Goal: Task Accomplishment & Management: Complete application form

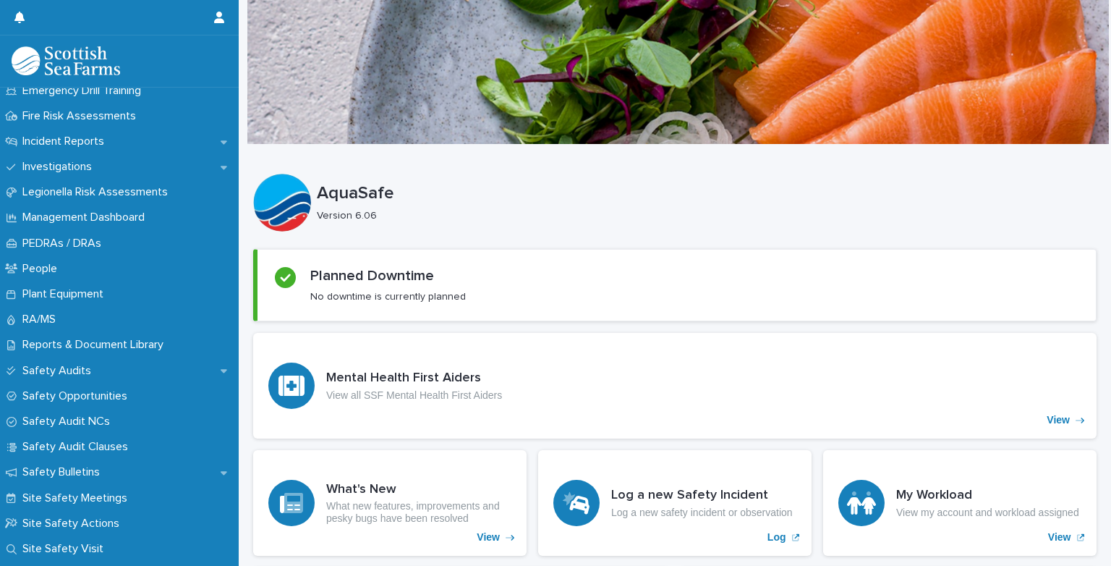
scroll to position [542, 0]
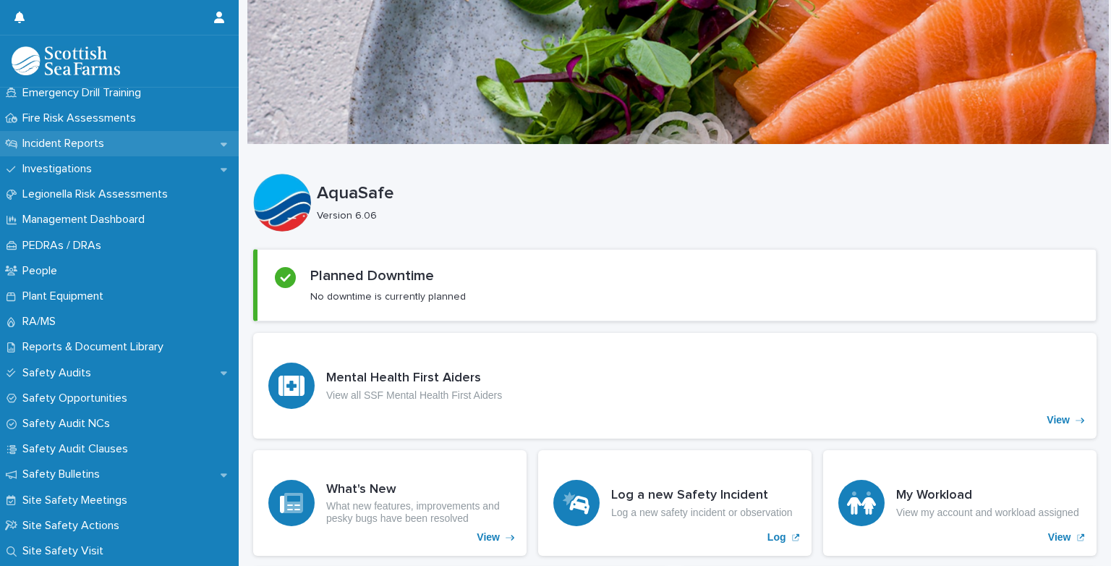
click at [10, 141] on icon at bounding box center [11, 144] width 12 height 10
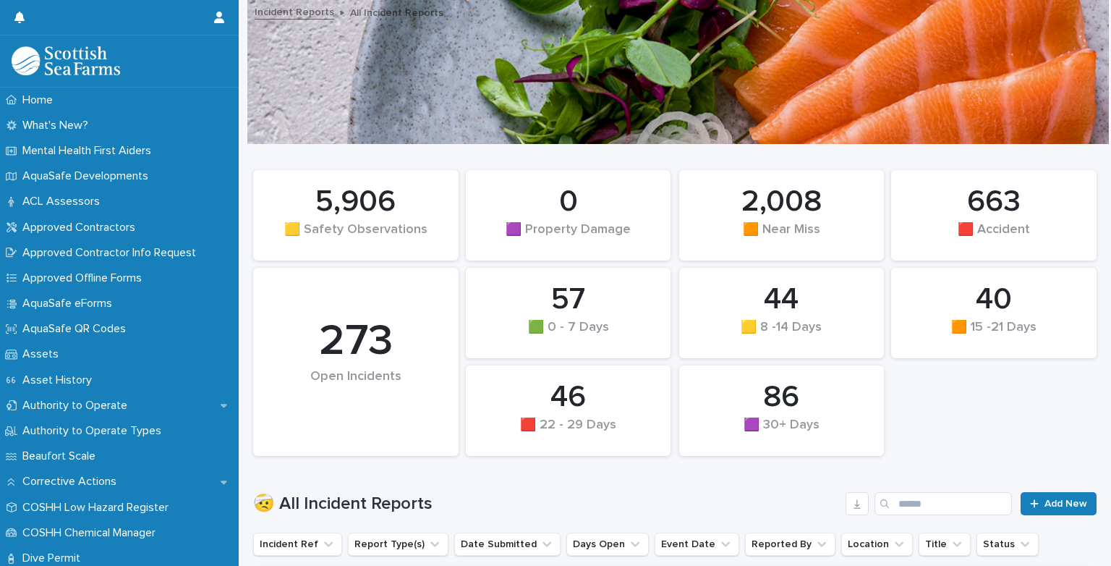
scroll to position [495, 0]
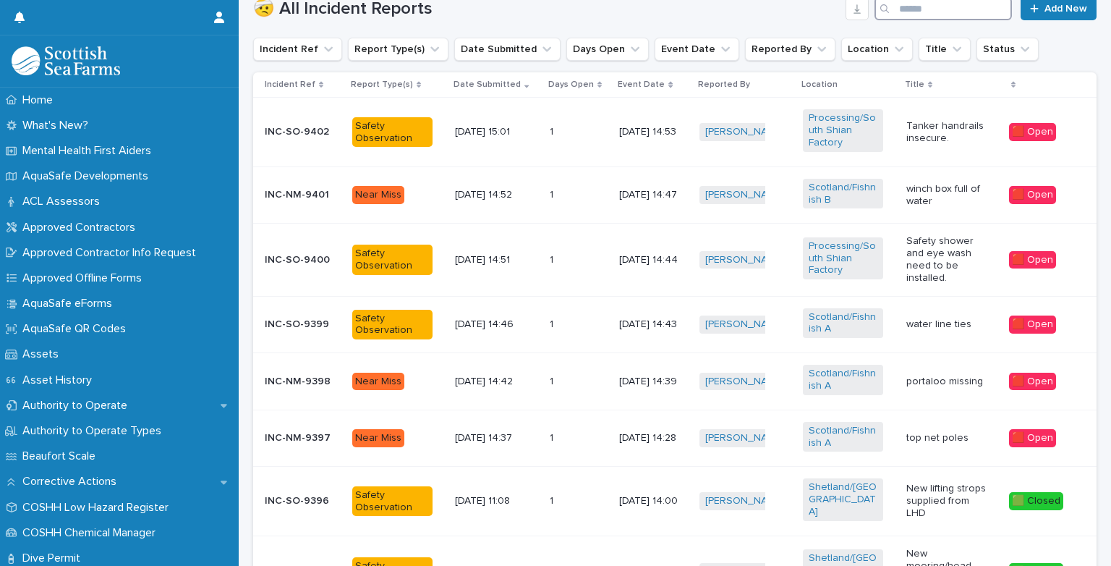
click at [903, 12] on input "Search" at bounding box center [943, 8] width 137 height 23
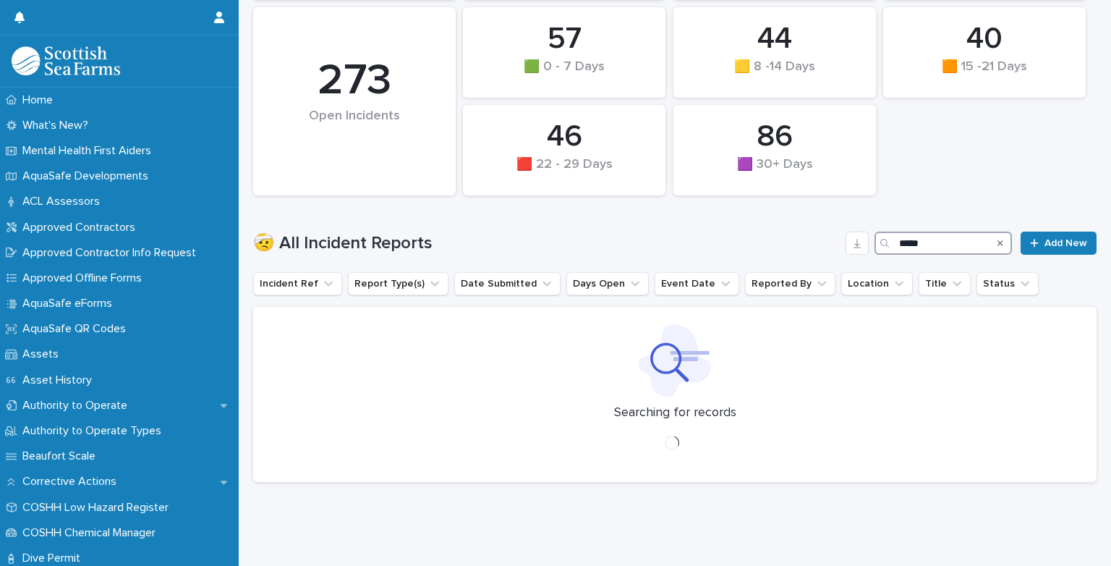
scroll to position [230, 0]
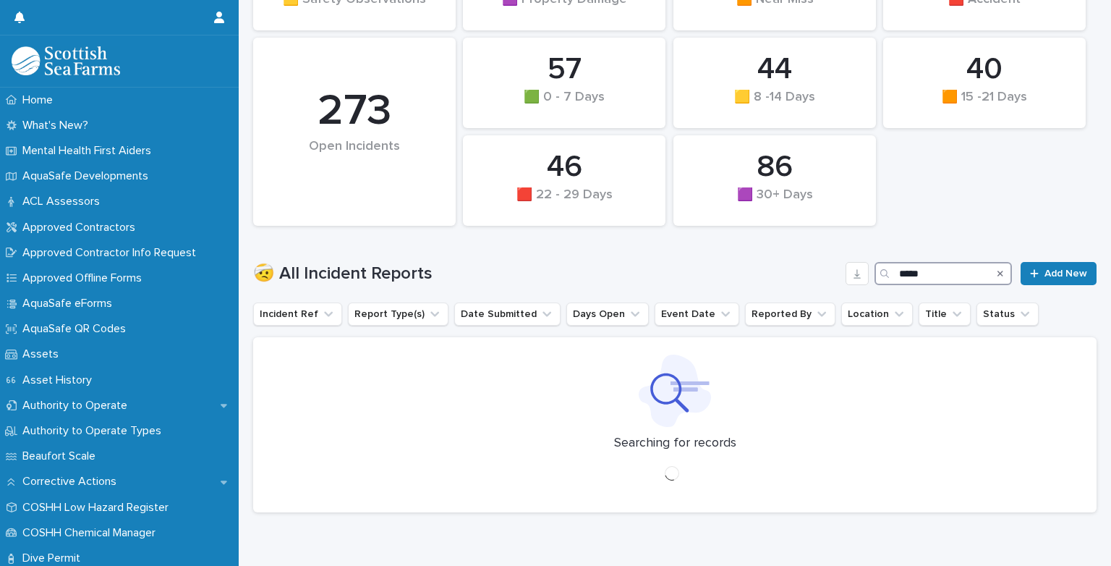
type input "*****"
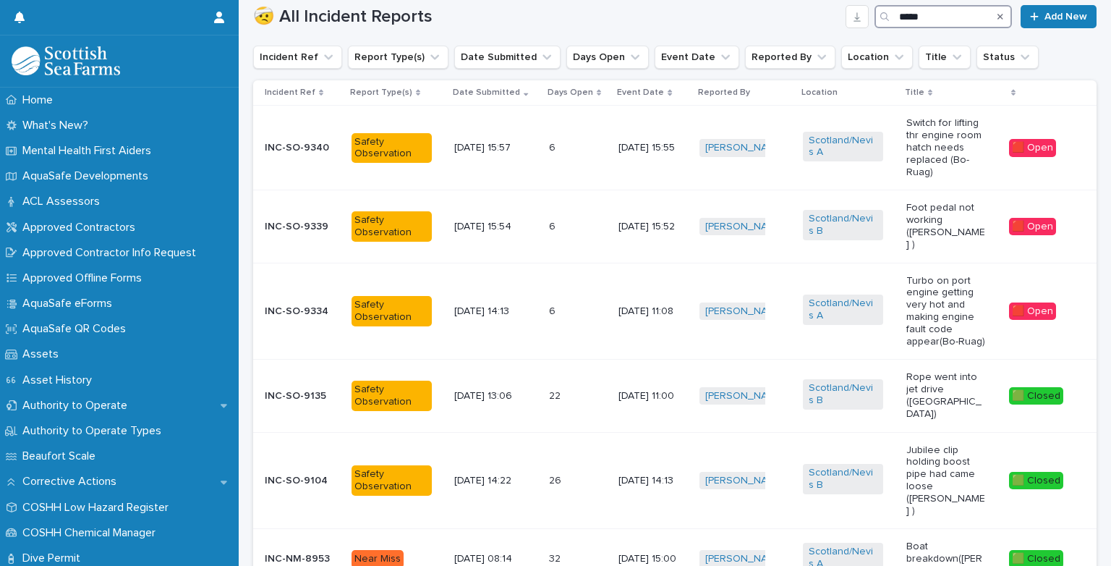
scroll to position [484, 0]
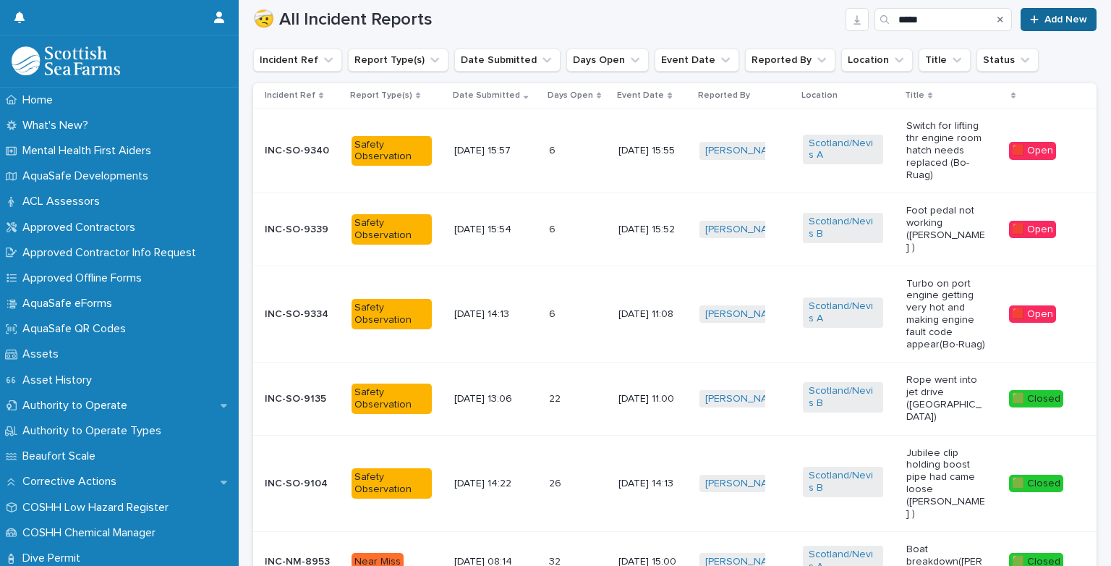
click at [1030, 22] on icon at bounding box center [1034, 19] width 9 height 10
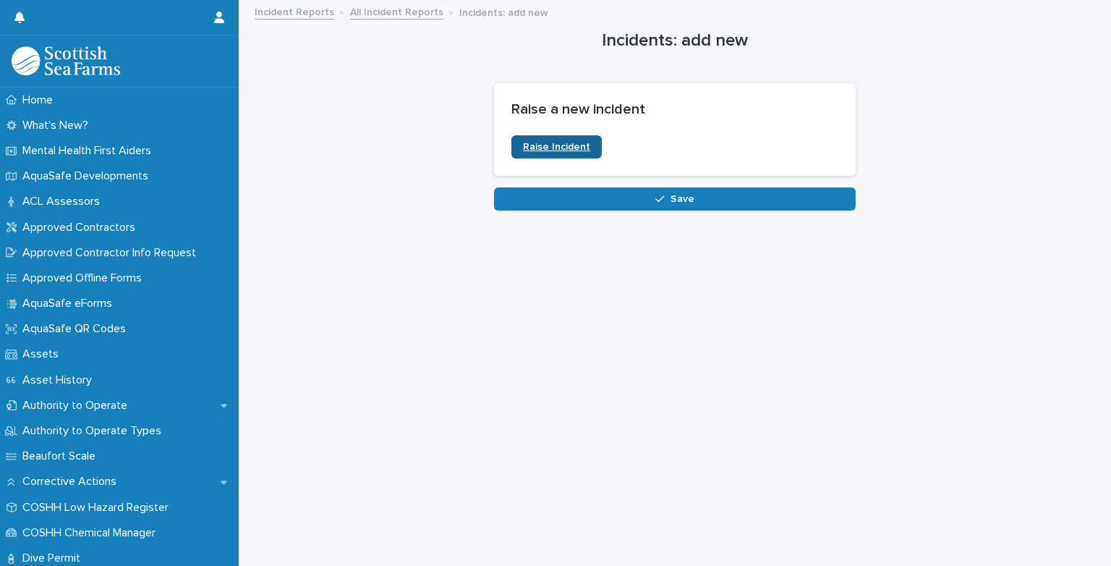
click at [573, 151] on span "Raise Incident" at bounding box center [556, 147] width 67 height 10
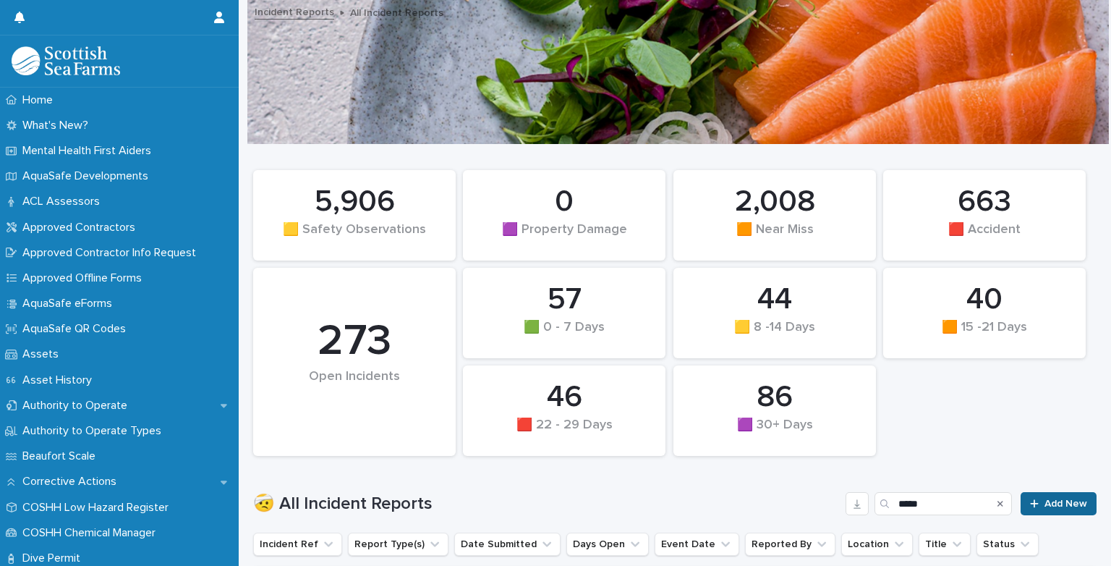
click at [1045, 498] on span "Add New" at bounding box center [1066, 503] width 43 height 10
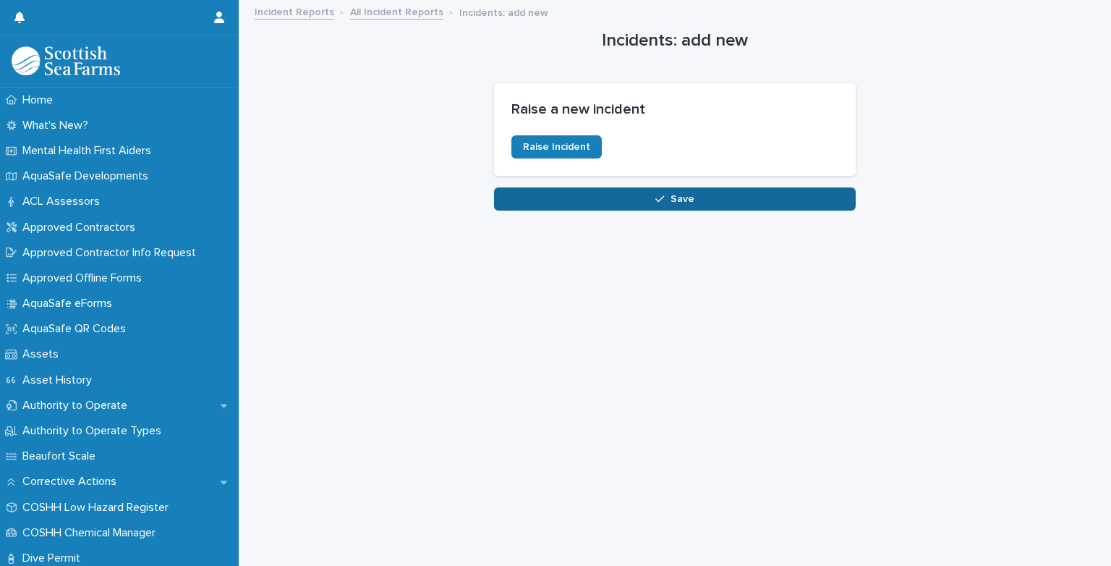
click at [699, 197] on button "Save" at bounding box center [675, 198] width 362 height 23
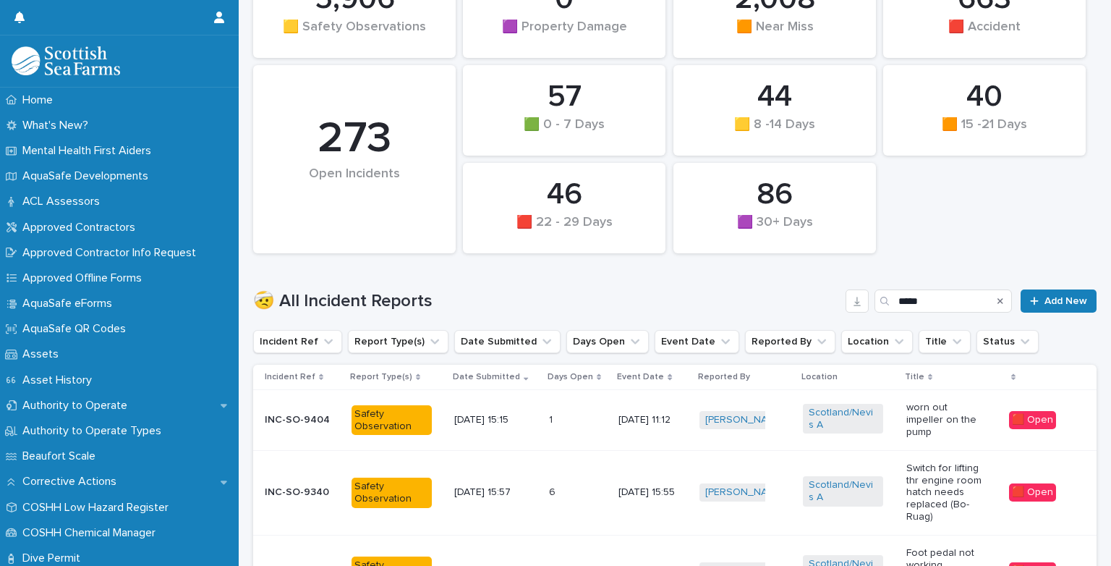
scroll to position [231, 0]
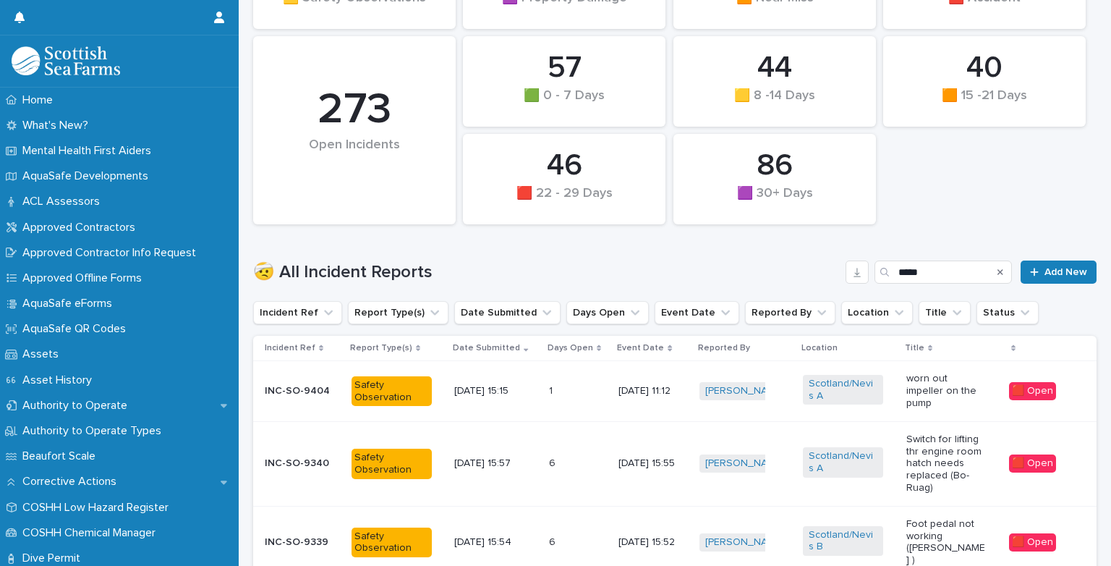
click at [302, 388] on p "INC-SO-9404" at bounding box center [302, 391] width 75 height 12
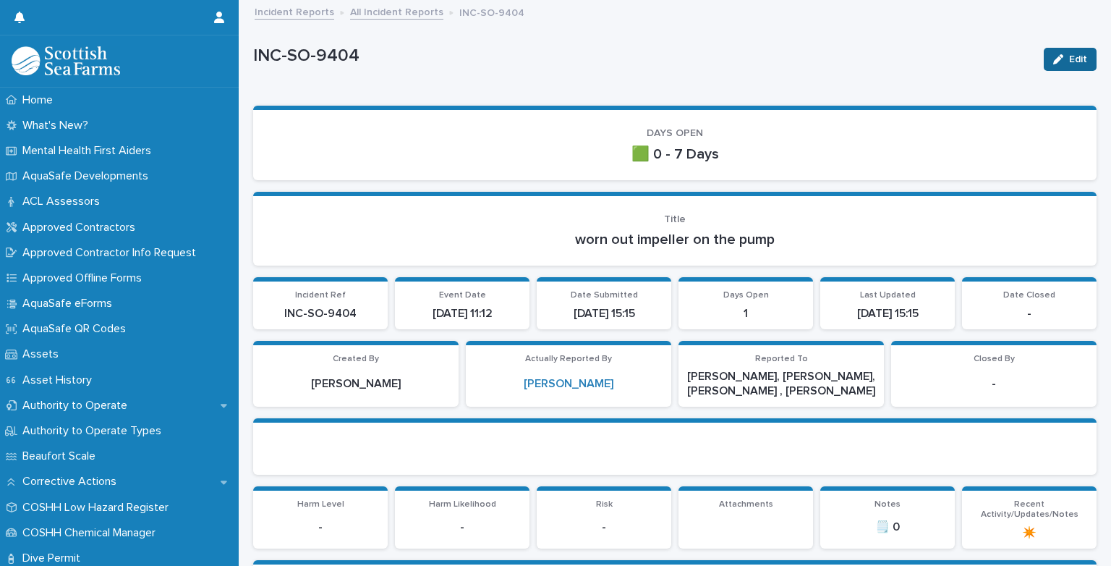
click at [1069, 63] on span "Edit" at bounding box center [1078, 59] width 18 height 10
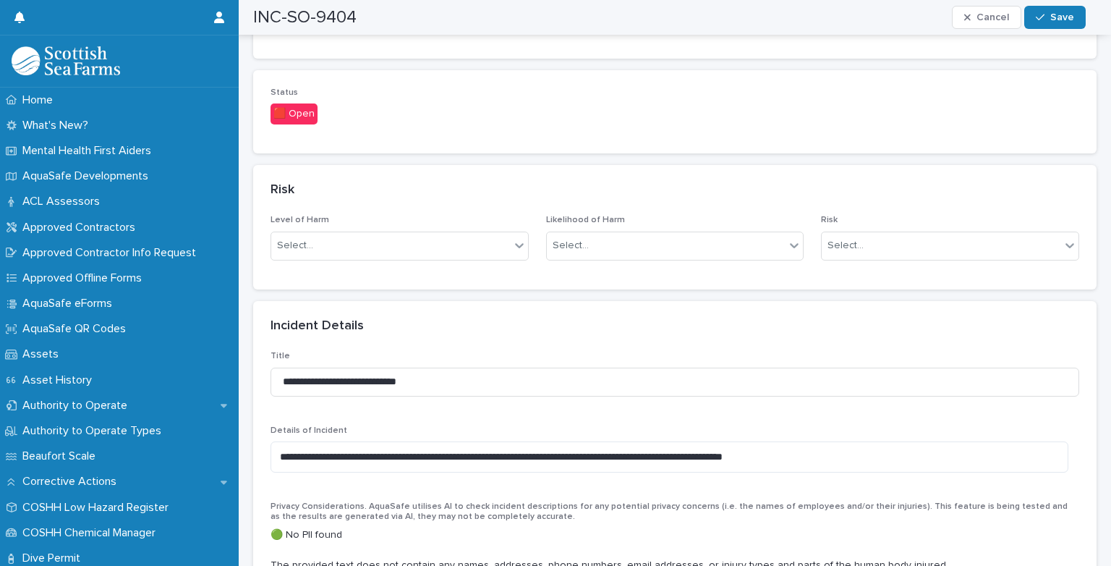
scroll to position [964, 0]
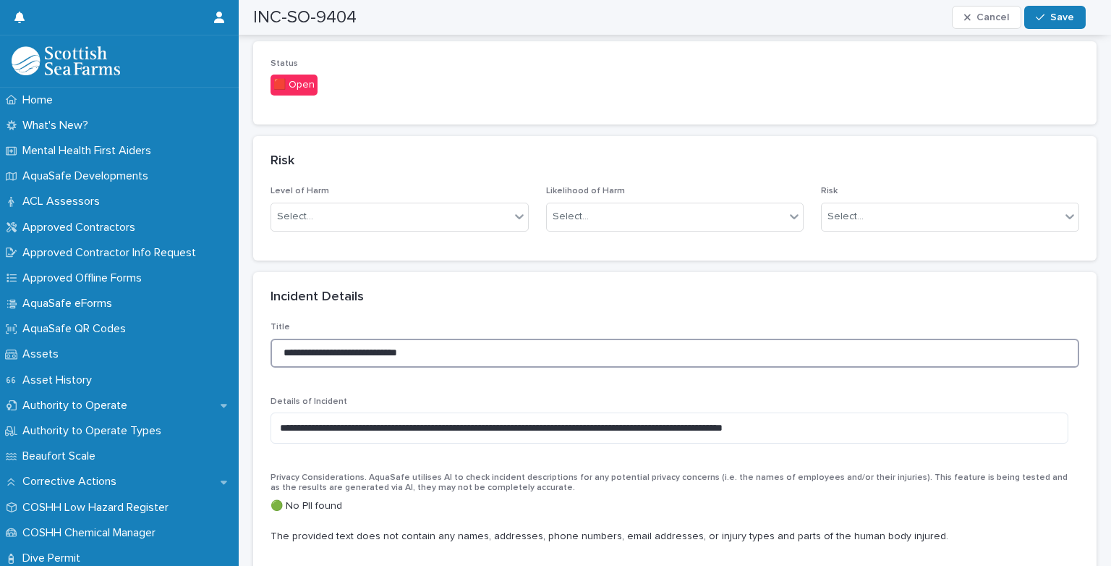
click at [423, 350] on input "**********" at bounding box center [675, 353] width 809 height 29
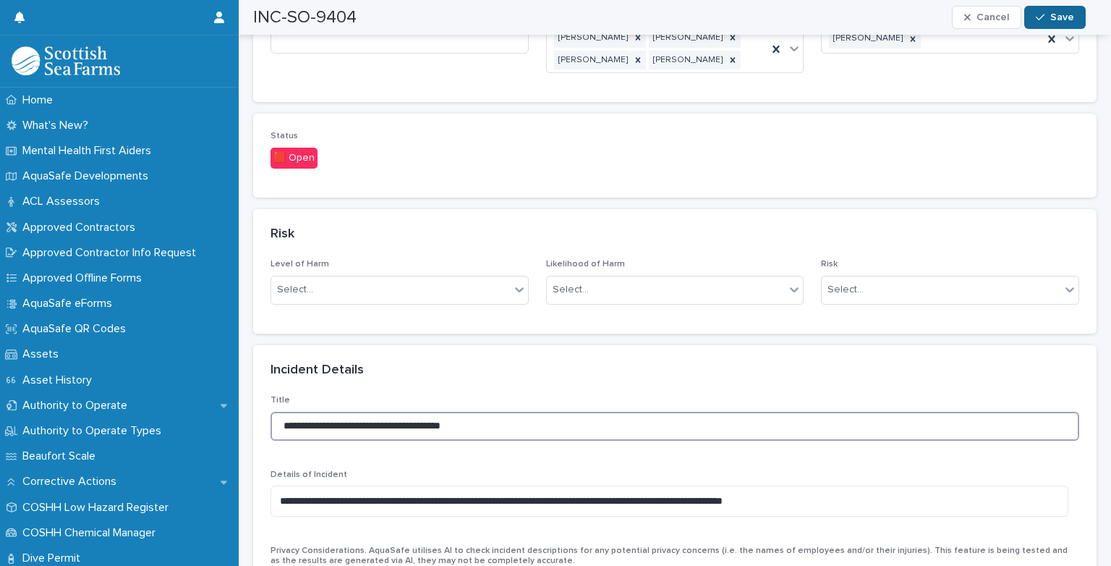
type input "**********"
click at [1046, 18] on div "button" at bounding box center [1043, 17] width 14 height 10
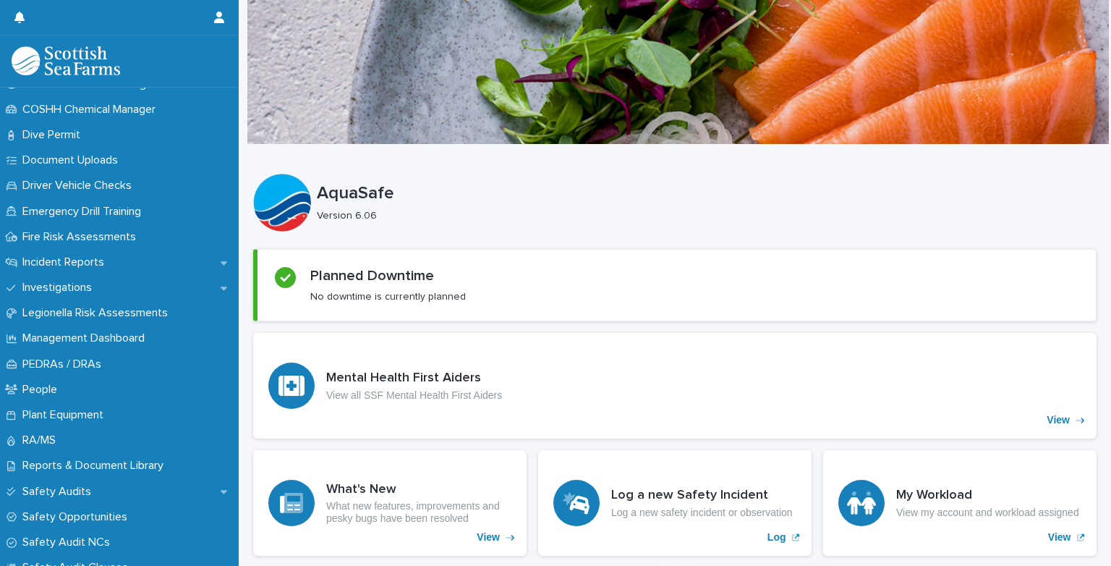
scroll to position [425, 0]
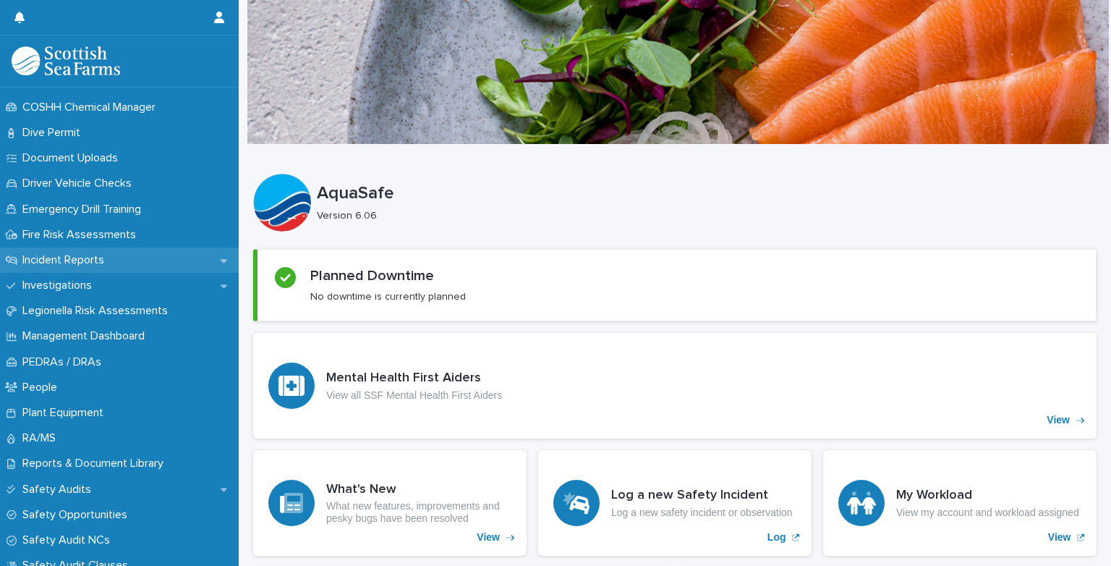
click at [11, 255] on icon at bounding box center [11, 260] width 13 height 10
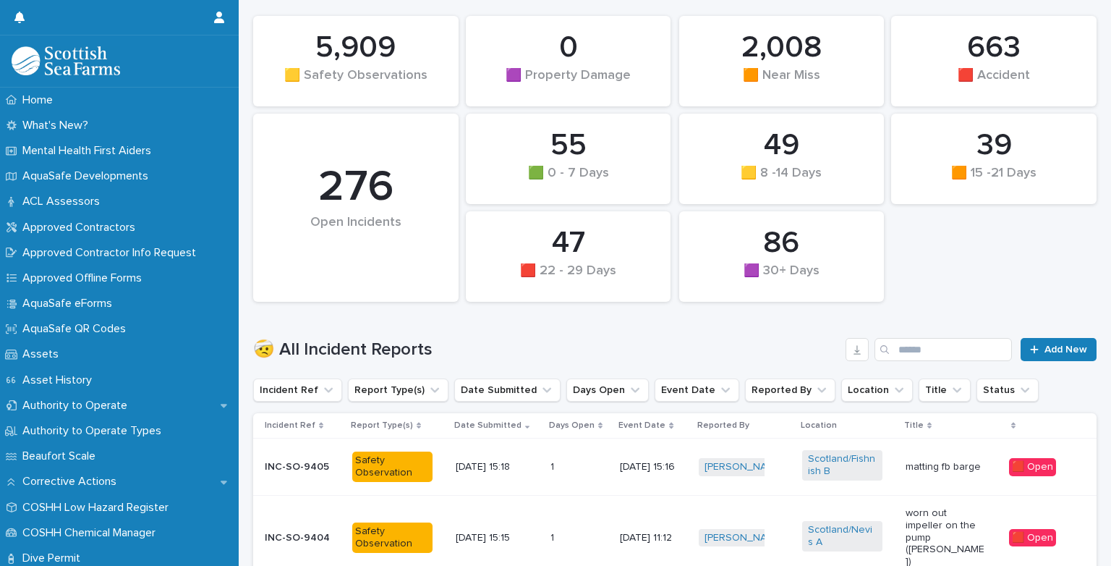
scroll to position [192, 0]
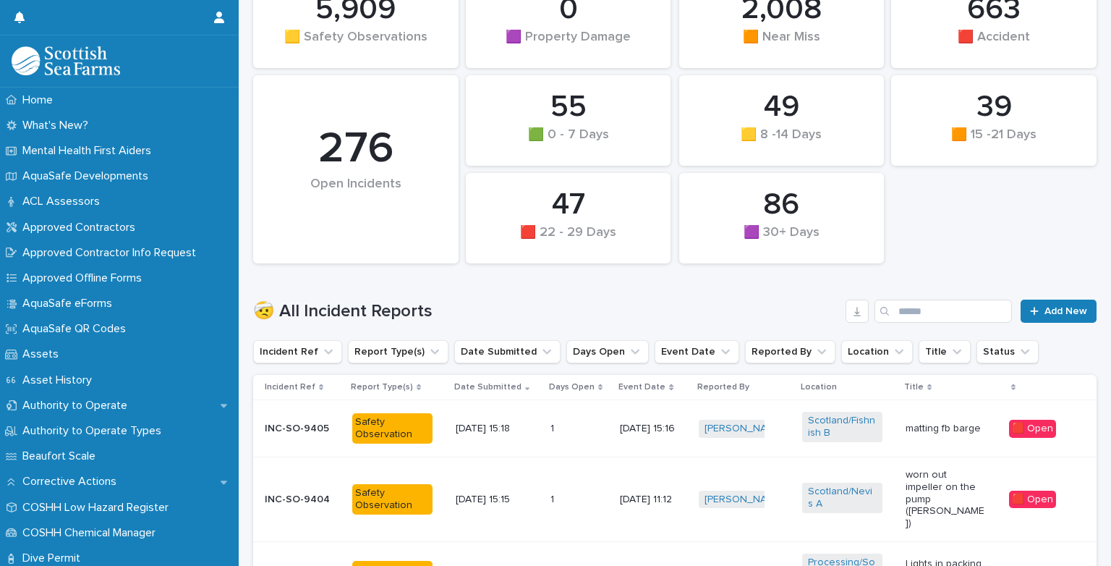
click at [303, 424] on p "INC-SO-9405" at bounding box center [303, 428] width 76 height 12
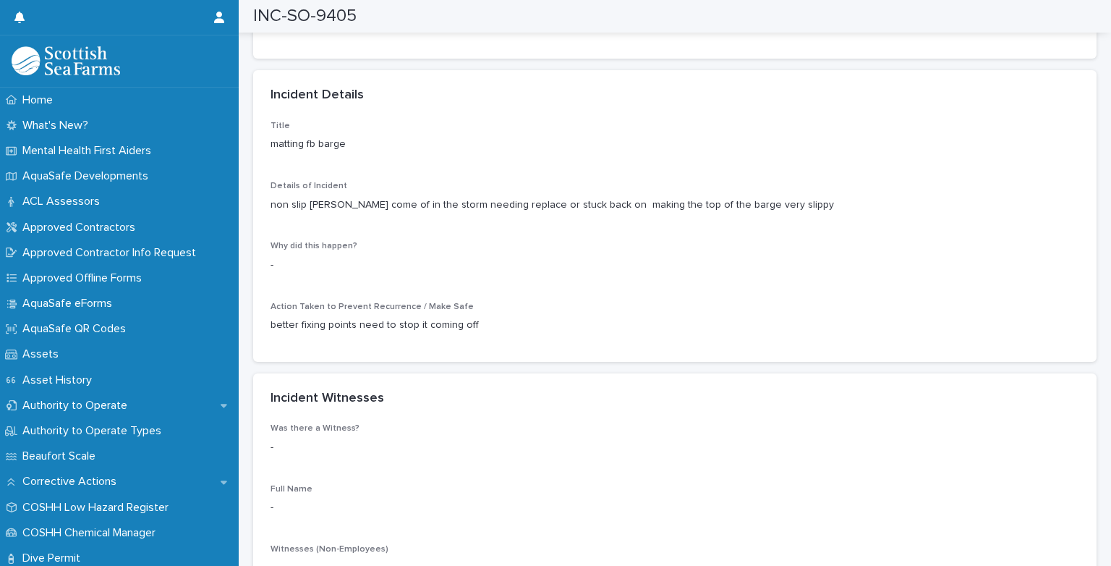
scroll to position [1157, 0]
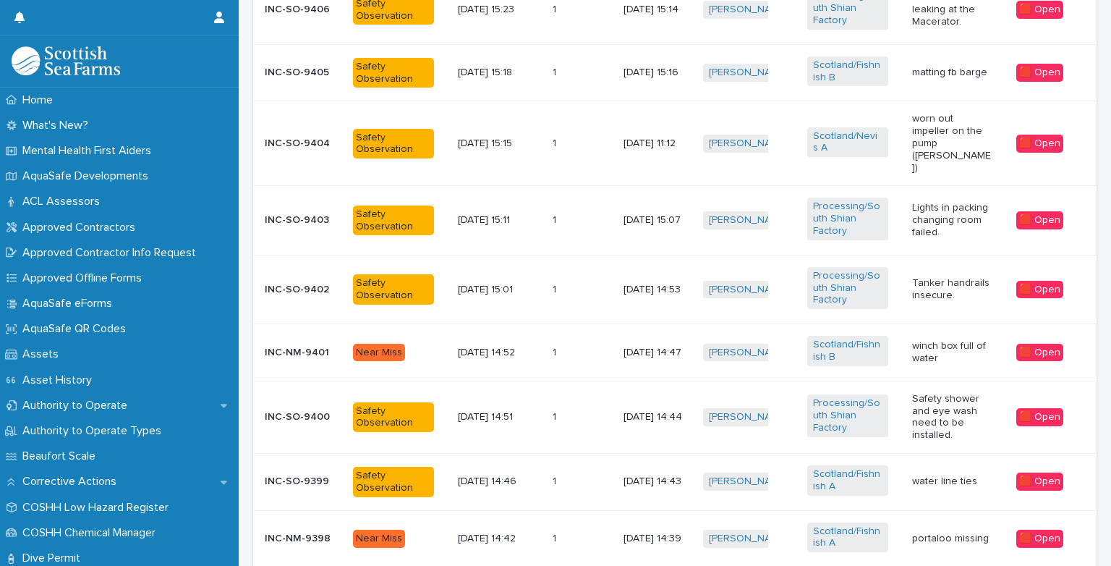
scroll to position [618, 0]
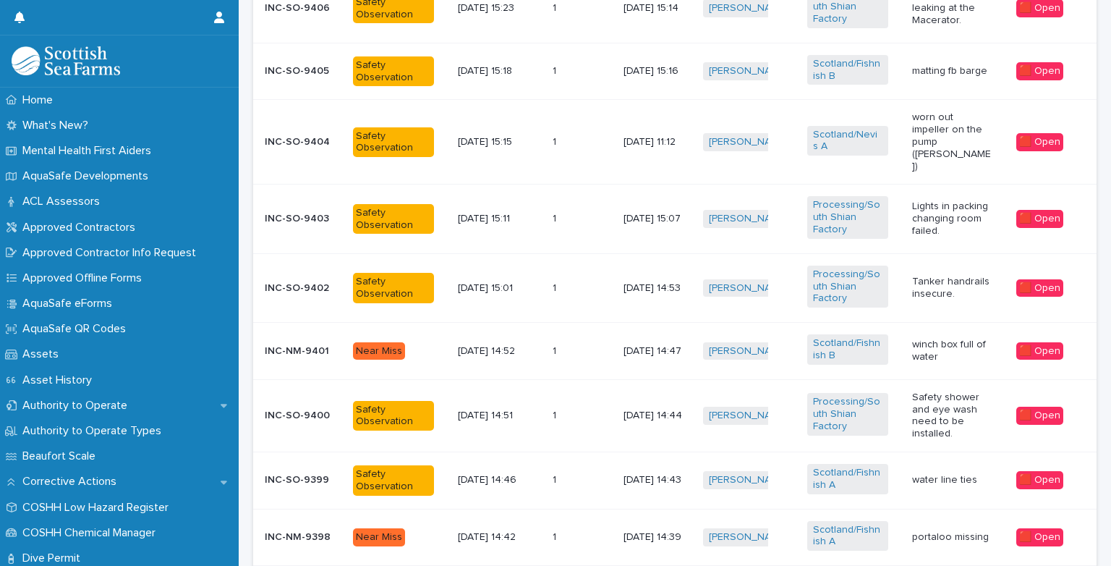
click at [306, 474] on p "INC-SO-9399" at bounding box center [303, 480] width 77 height 12
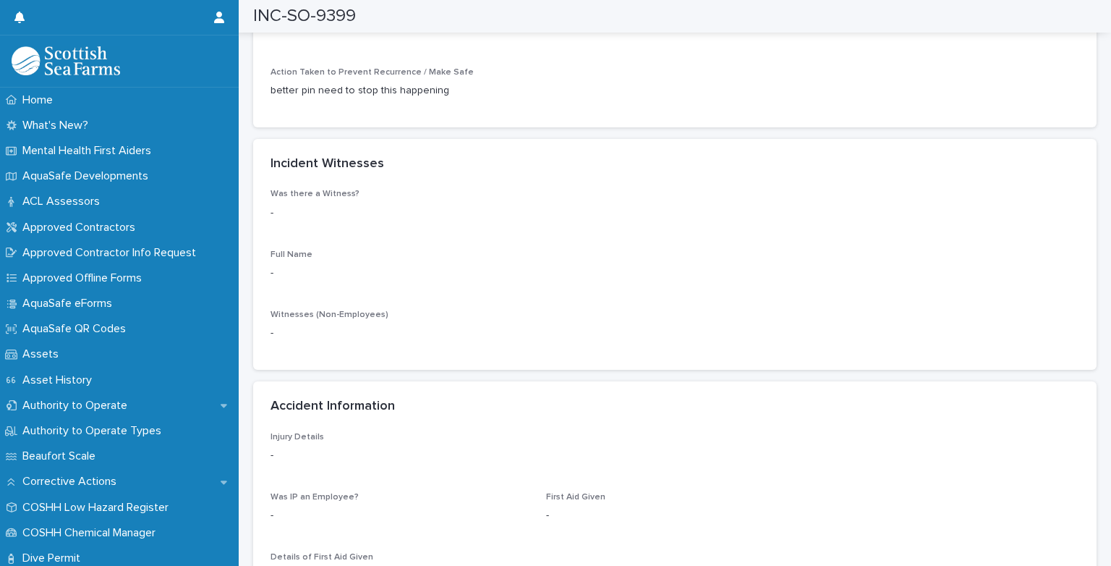
scroll to position [1427, 0]
